Goal: Navigation & Orientation: Find specific page/section

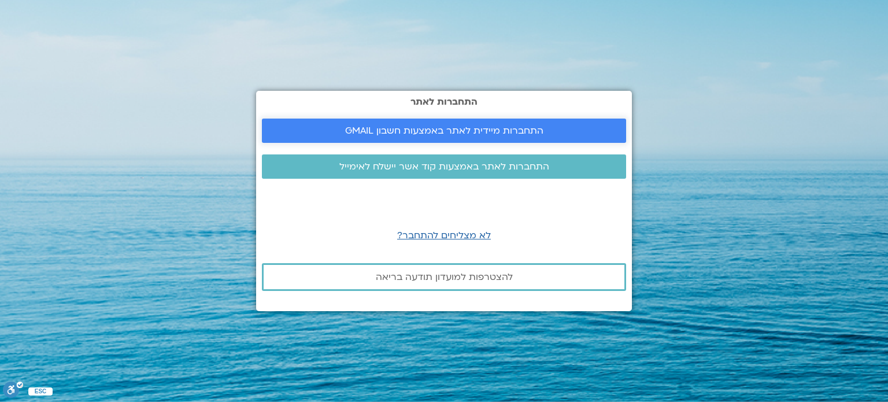
click at [499, 134] on span "התחברות מיידית לאתר באמצעות חשבון GMAIL" at bounding box center [444, 130] width 198 height 10
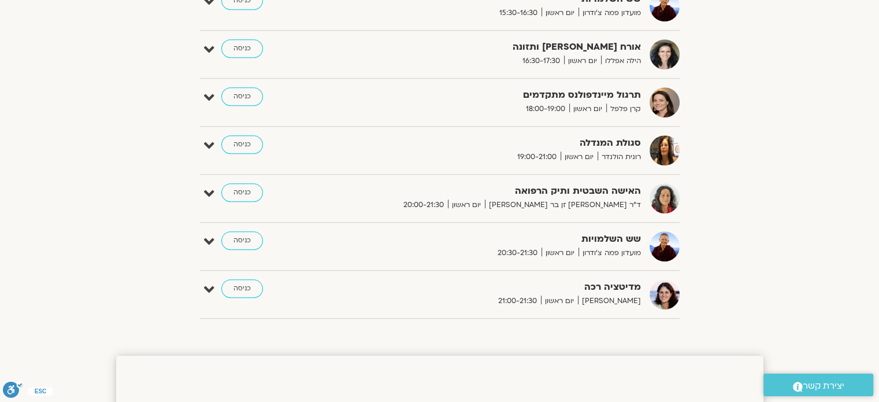
scroll to position [693, 0]
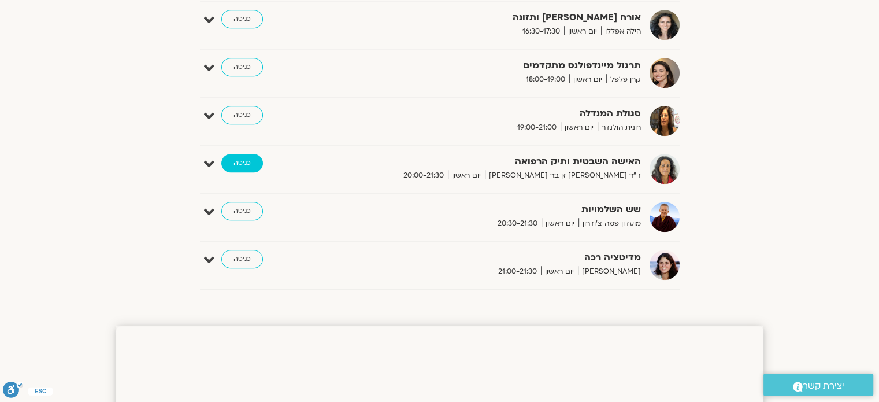
click at [238, 164] on link "כניסה" at bounding box center [242, 163] width 42 height 18
